Goal: Check status: Check status

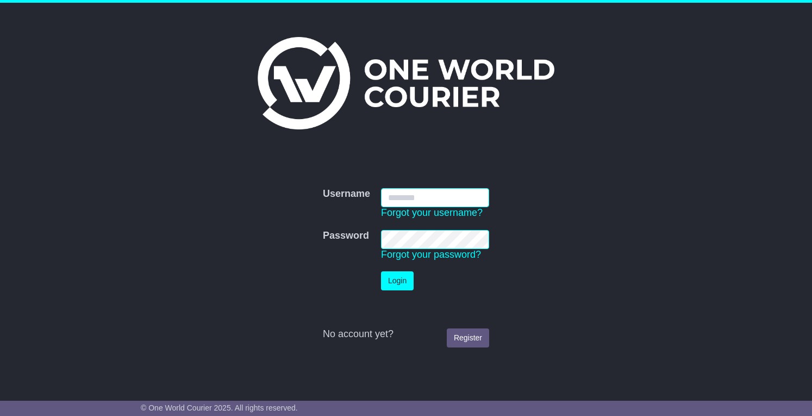
type input "**********"
click at [397, 284] on button "Login" at bounding box center [397, 280] width 33 height 19
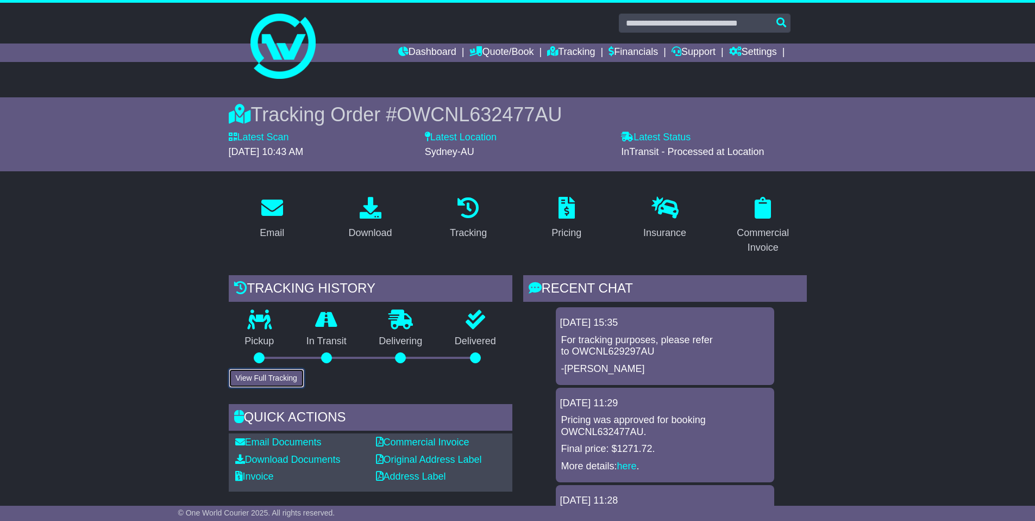
click at [258, 383] on button "View Full Tracking" at bounding box center [267, 377] width 76 height 19
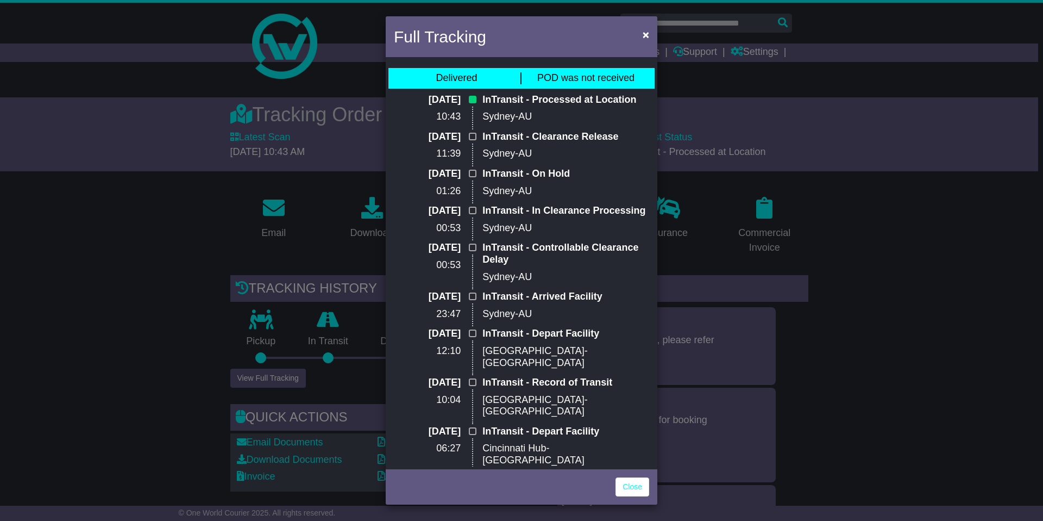
click at [601, 79] on span "POD was not received" at bounding box center [585, 77] width 97 height 11
click at [567, 81] on span "POD was not received" at bounding box center [585, 77] width 97 height 11
click at [643, 36] on span "×" at bounding box center [646, 34] width 7 height 12
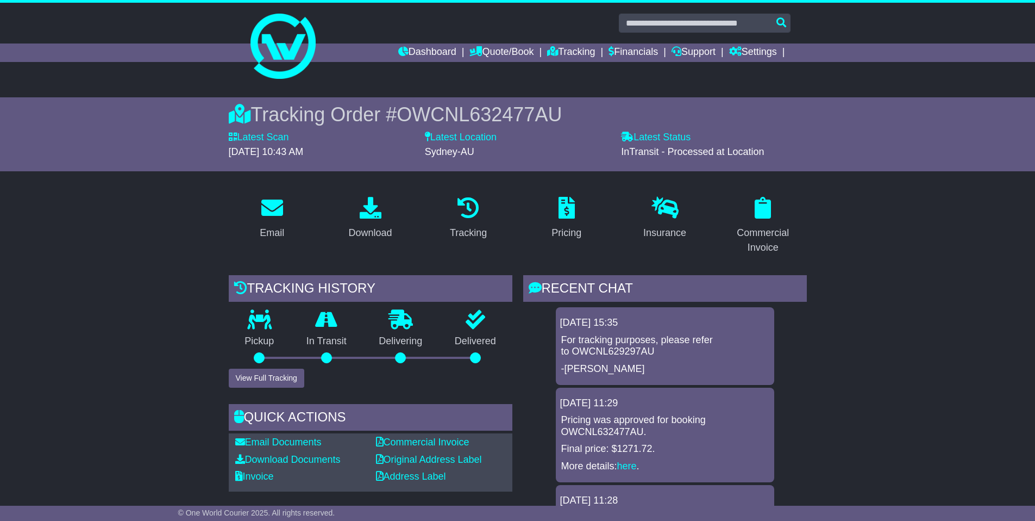
click at [623, 348] on p "For tracking purposes, please refer to OWCNL629297AU" at bounding box center [665, 345] width 208 height 23
copy p "OWCNL629297AU"
click at [421, 54] on link "Dashboard" at bounding box center [427, 52] width 58 height 18
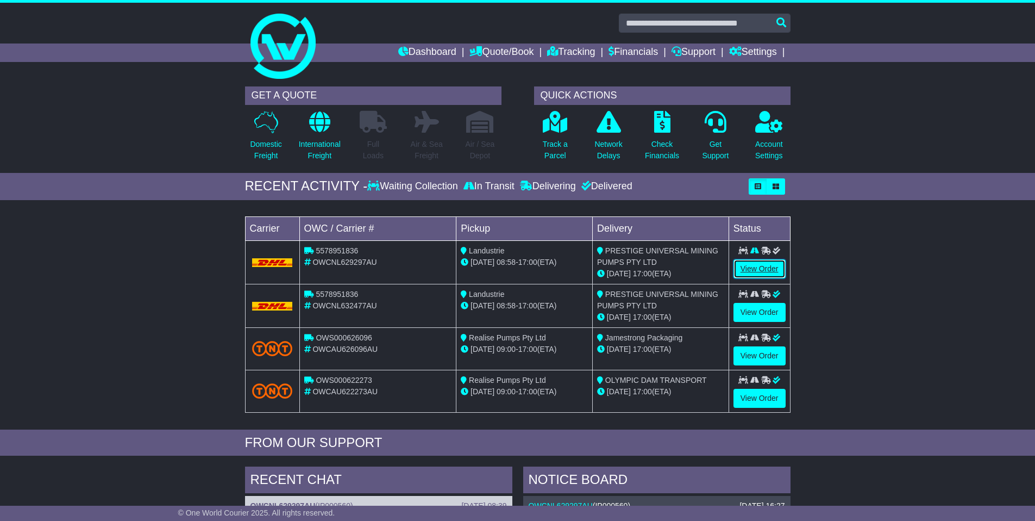
click at [763, 269] on link "View Order" at bounding box center [759, 268] width 52 height 19
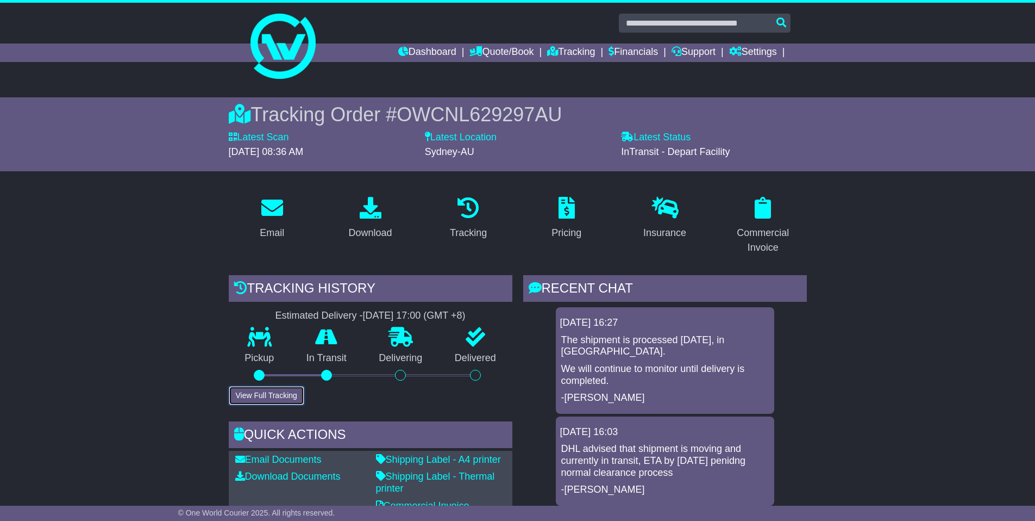
click at [280, 392] on button "View Full Tracking" at bounding box center [267, 395] width 76 height 19
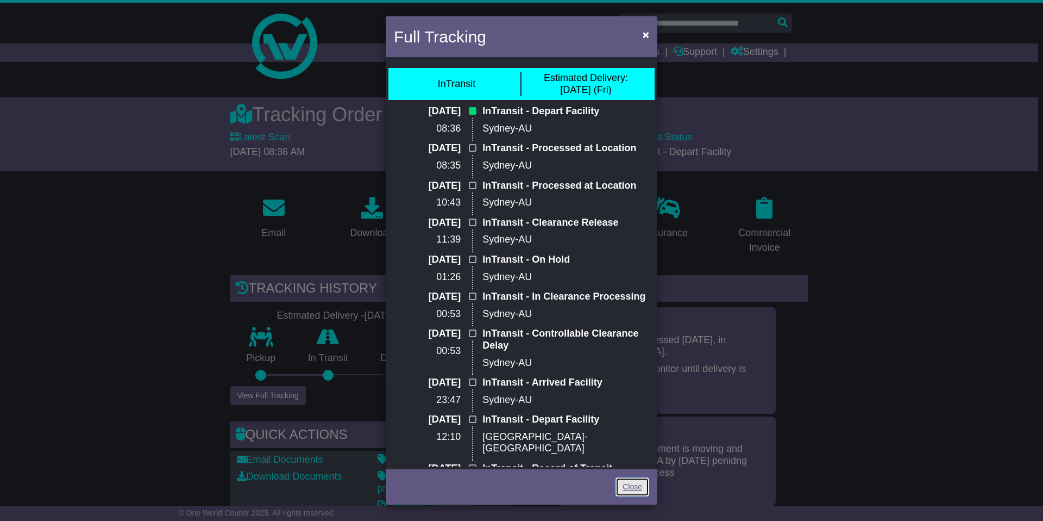
click at [625, 491] on link "Close" at bounding box center [633, 486] width 34 height 19
